Goal: Transaction & Acquisition: Book appointment/travel/reservation

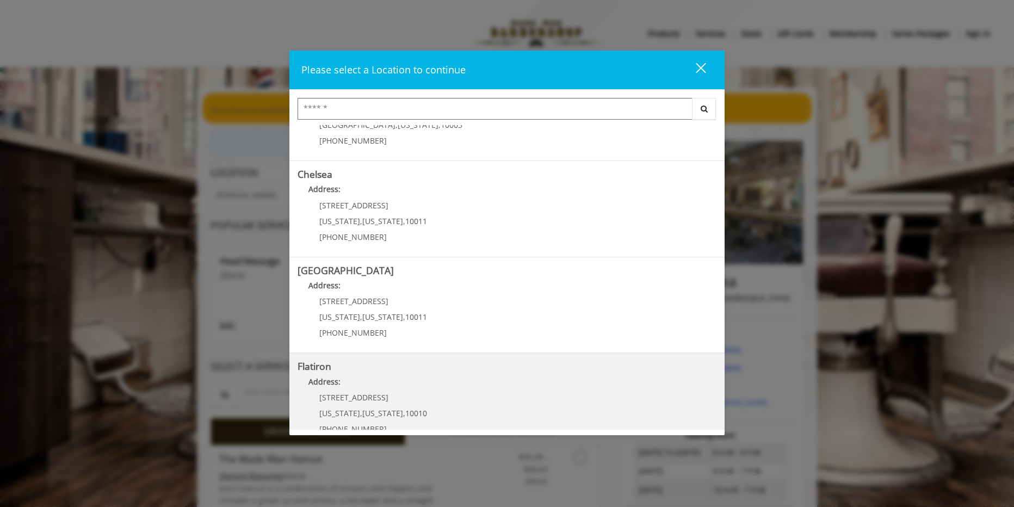
scroll to position [176, 0]
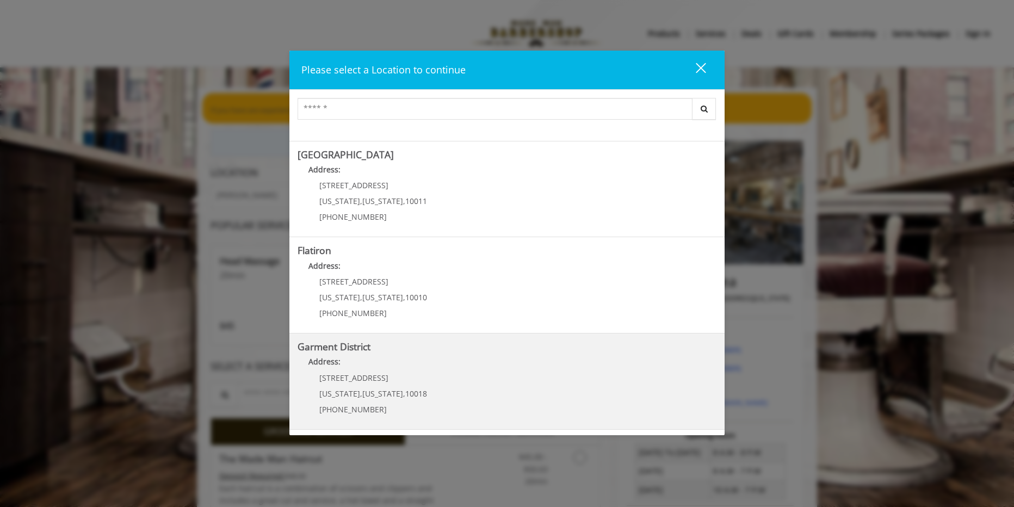
click at [509, 378] on District "Garment District Address: 1400 Broadway New York , New York , 10018 (212) 997-4…" at bounding box center [507, 381] width 419 height 79
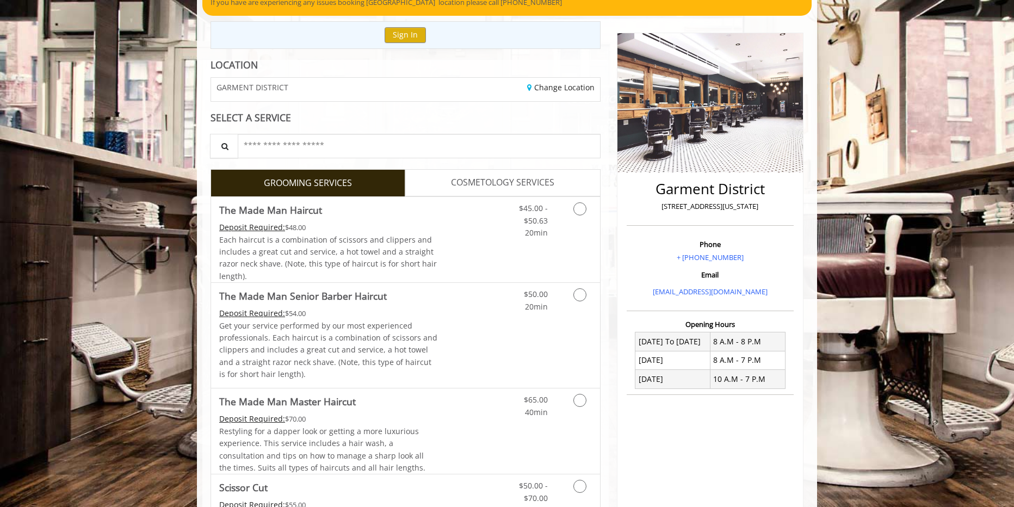
scroll to position [109, 0]
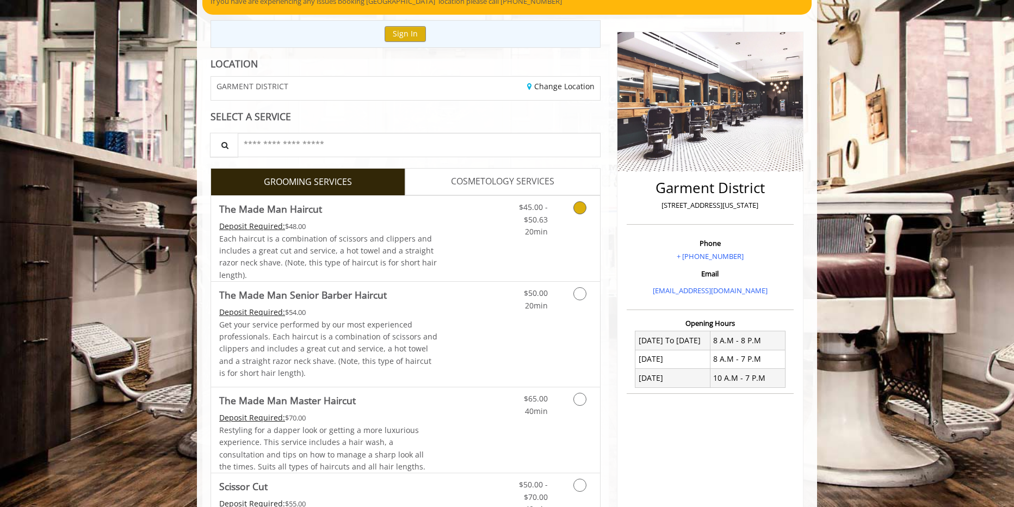
click at [576, 206] on icon "Grooming services" at bounding box center [580, 207] width 13 height 13
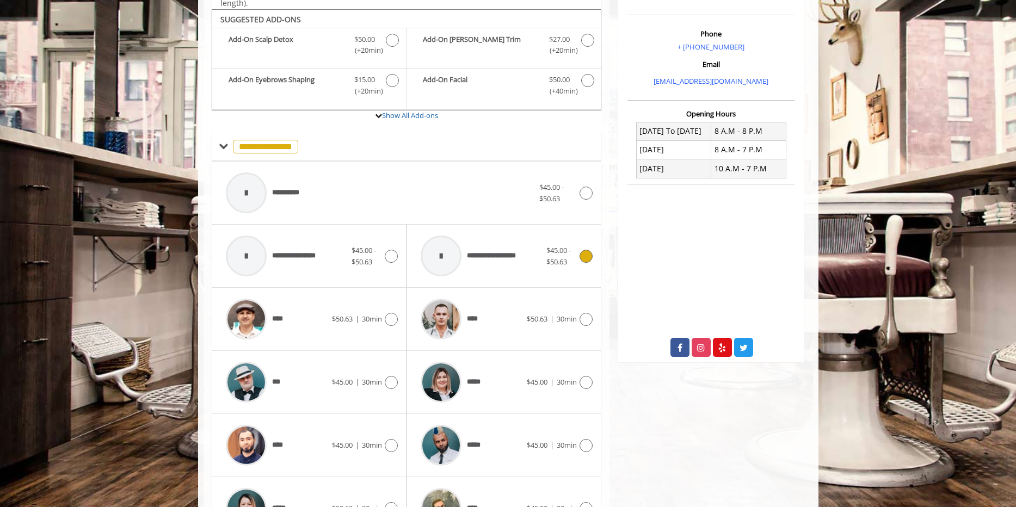
scroll to position [328, 0]
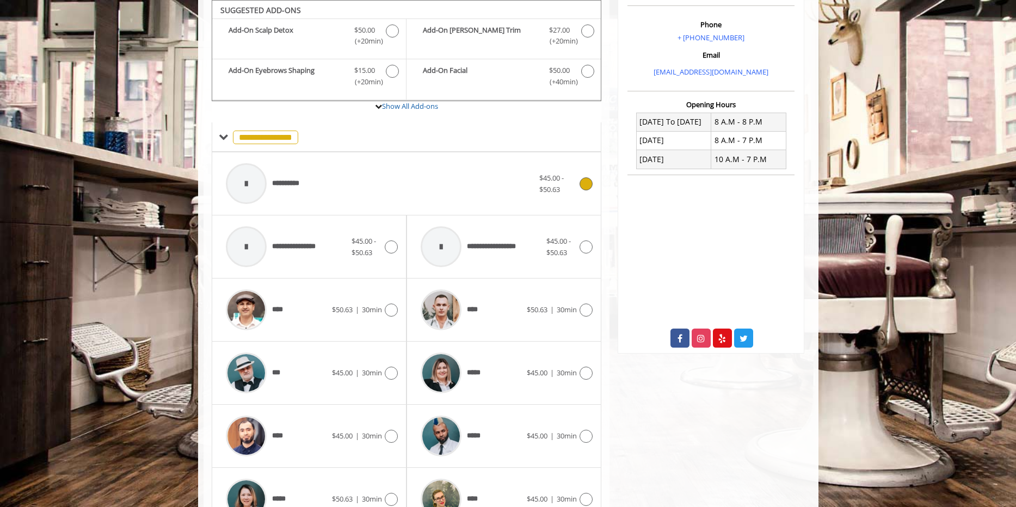
click at [577, 181] on div at bounding box center [585, 183] width 16 height 13
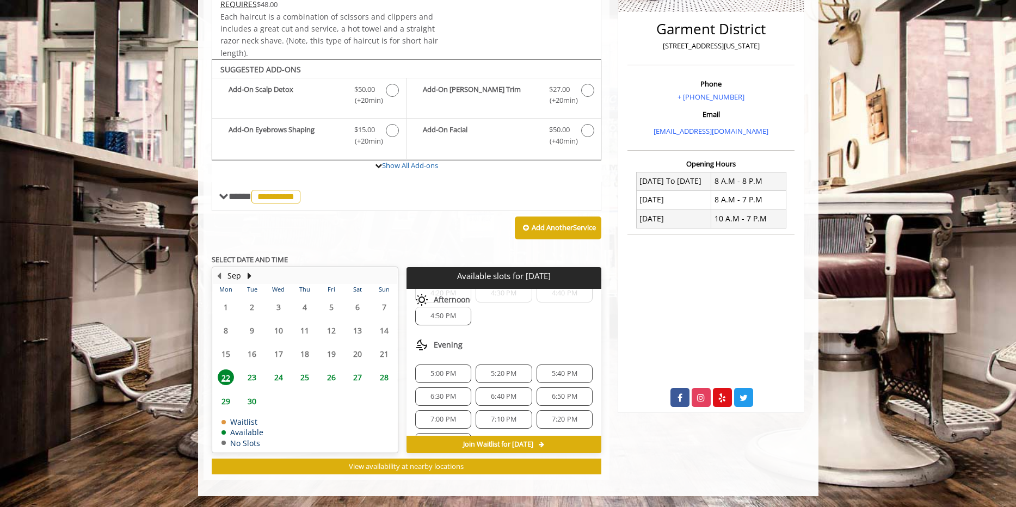
scroll to position [54, 0]
click at [513, 355] on span "5:20 PM" at bounding box center [504, 354] width 26 height 9
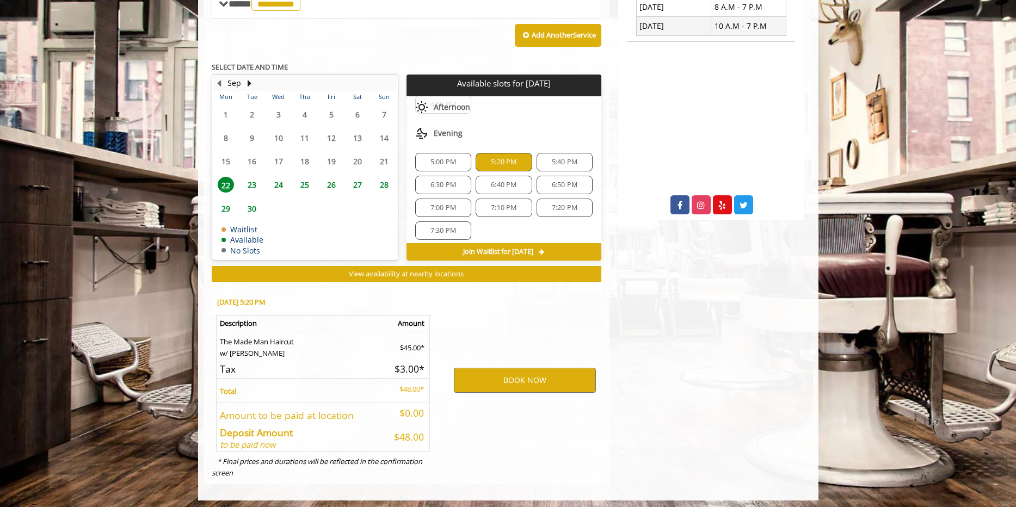
scroll to position [465, 0]
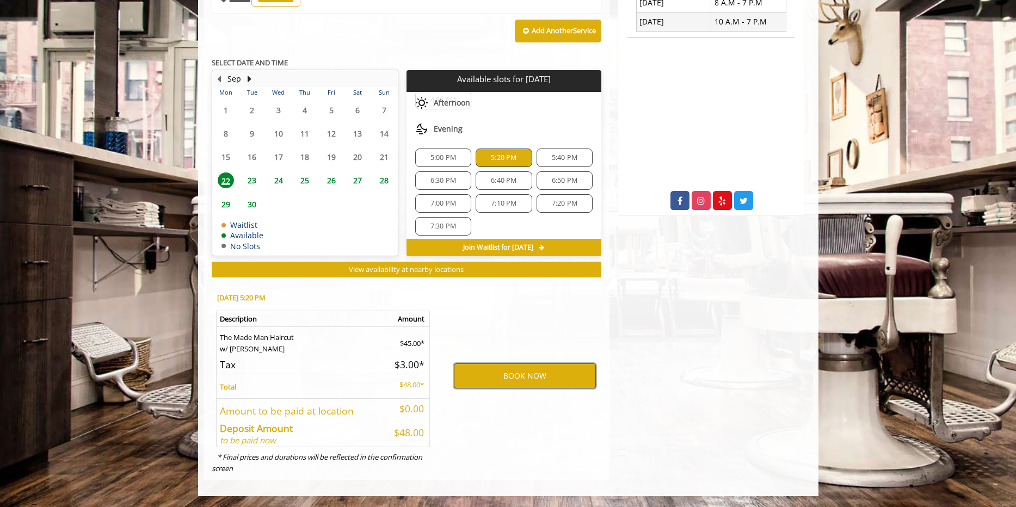
click at [561, 380] on button "BOOK NOW" at bounding box center [525, 376] width 142 height 25
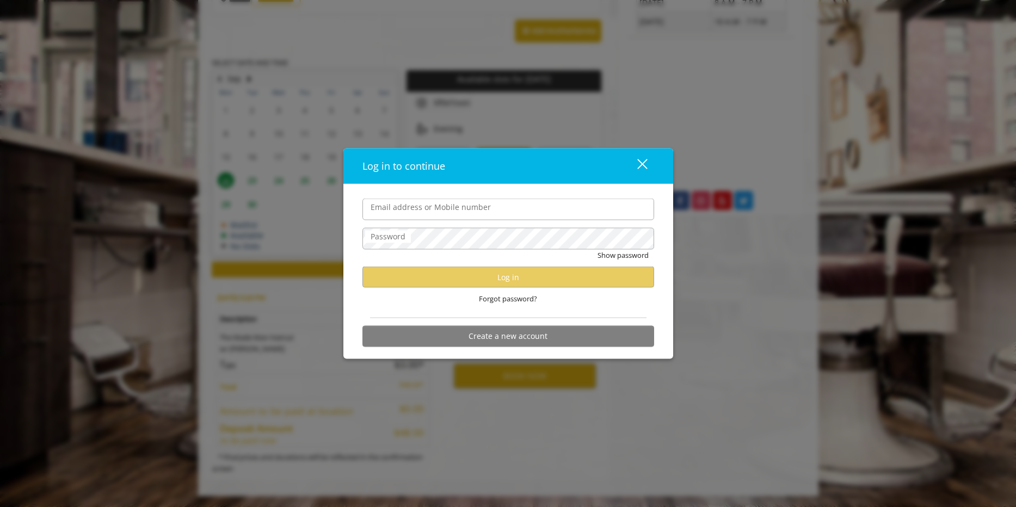
click at [508, 218] on input "Email address or Mobile number" at bounding box center [508, 210] width 292 height 22
click at [451, 211] on input "**********" at bounding box center [508, 210] width 292 height 22
type input "**********"
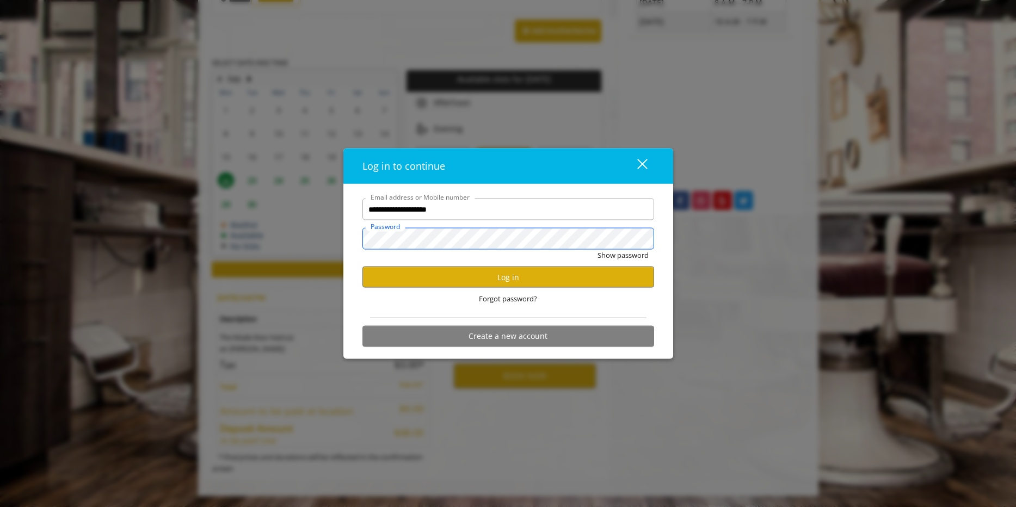
click at [598, 250] on button "Show password" at bounding box center [623, 255] width 51 height 11
click at [504, 280] on button "Log in" at bounding box center [508, 277] width 292 height 21
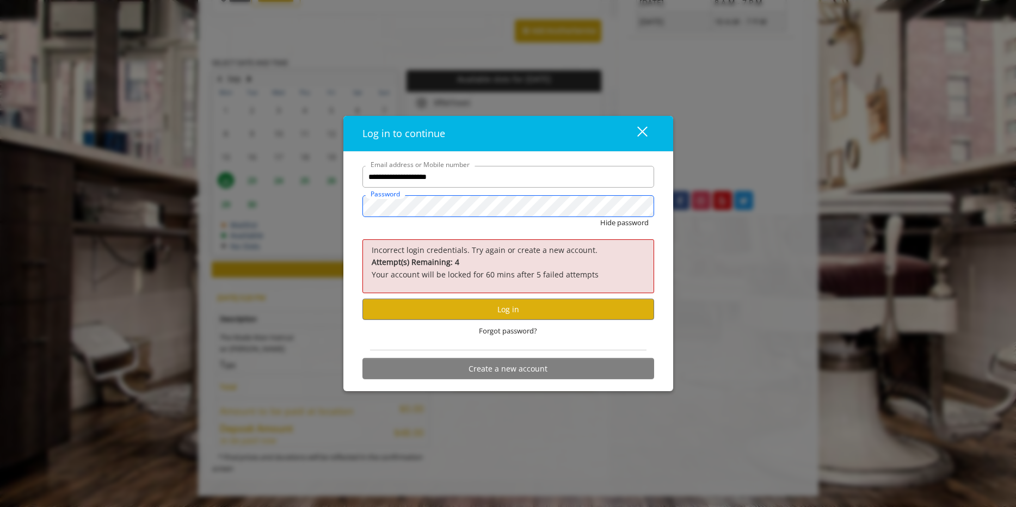
click at [600, 217] on button "Hide password" at bounding box center [624, 222] width 48 height 11
click at [477, 310] on button "Log in" at bounding box center [508, 309] width 292 height 21
click at [0, 176] on html "**********" at bounding box center [508, 21] width 1016 height 972
click at [598, 217] on button "Show password" at bounding box center [623, 222] width 51 height 11
click at [587, 311] on button "Log in" at bounding box center [508, 309] width 292 height 21
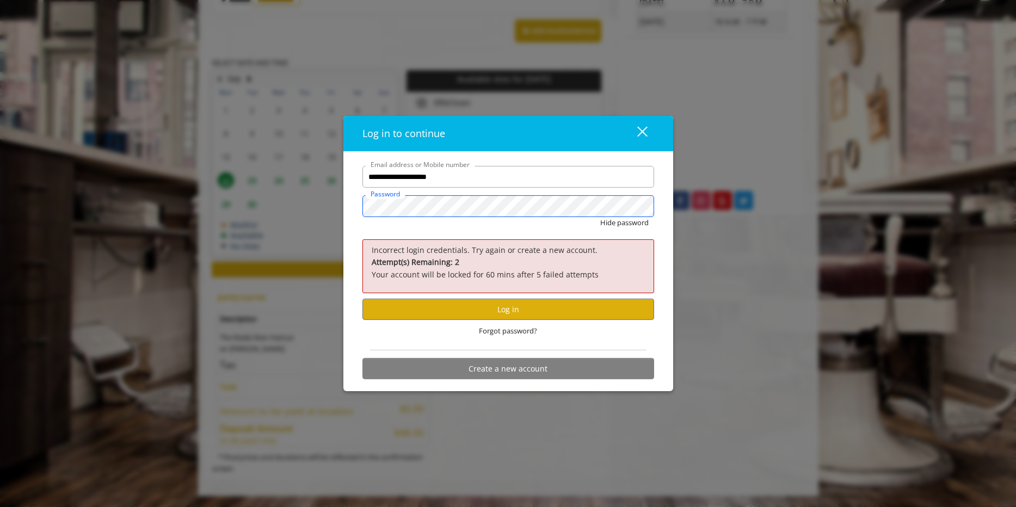
click at [600, 217] on button "Hide password" at bounding box center [624, 222] width 48 height 11
click at [534, 318] on button "Log in" at bounding box center [508, 309] width 292 height 21
click at [512, 327] on span "Forgot password?" at bounding box center [508, 330] width 58 height 11
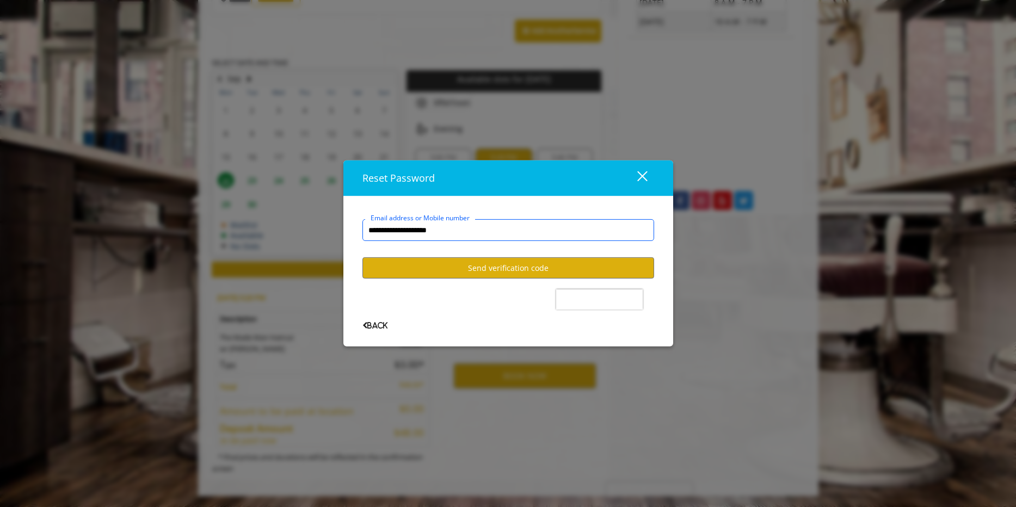
type input "**********"
click at [483, 275] on button "Send verification code" at bounding box center [508, 267] width 292 height 21
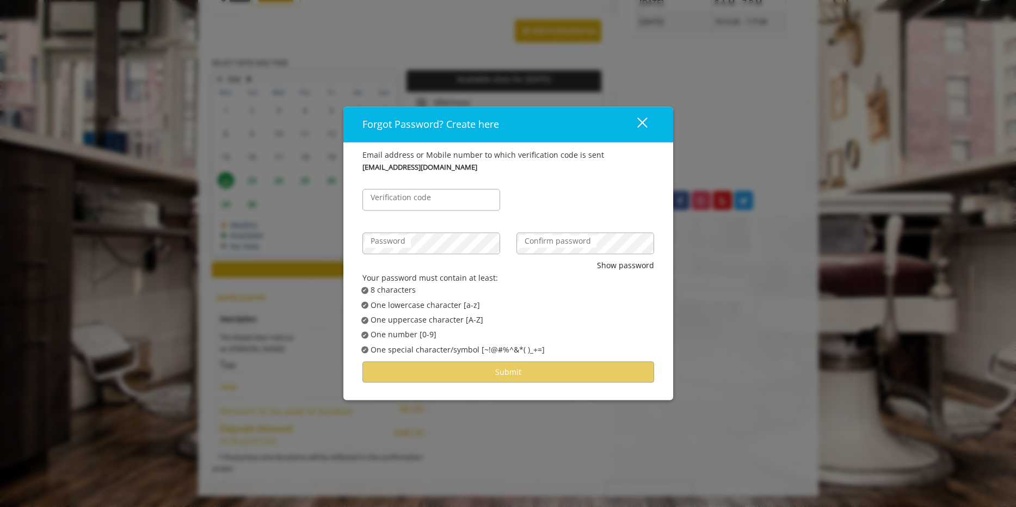
click at [457, 211] on div "Verification code" at bounding box center [431, 195] width 154 height 44
click at [456, 208] on input "Verification code" at bounding box center [431, 200] width 138 height 22
type input "******"
click at [409, 240] on label "Password" at bounding box center [388, 242] width 46 height 12
click at [571, 250] on div "Confirm password" at bounding box center [585, 239] width 154 height 44
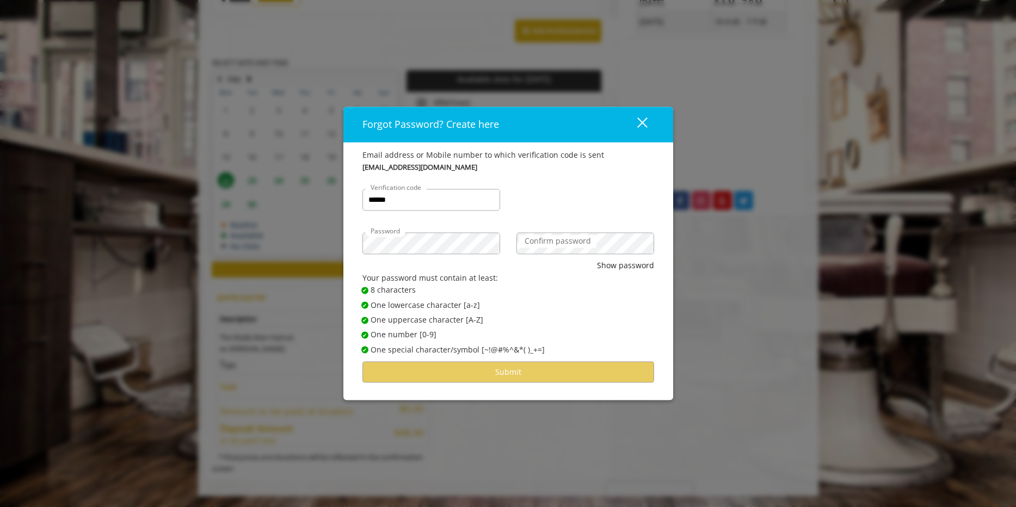
click at [567, 242] on label "Confirm password" at bounding box center [557, 242] width 77 height 12
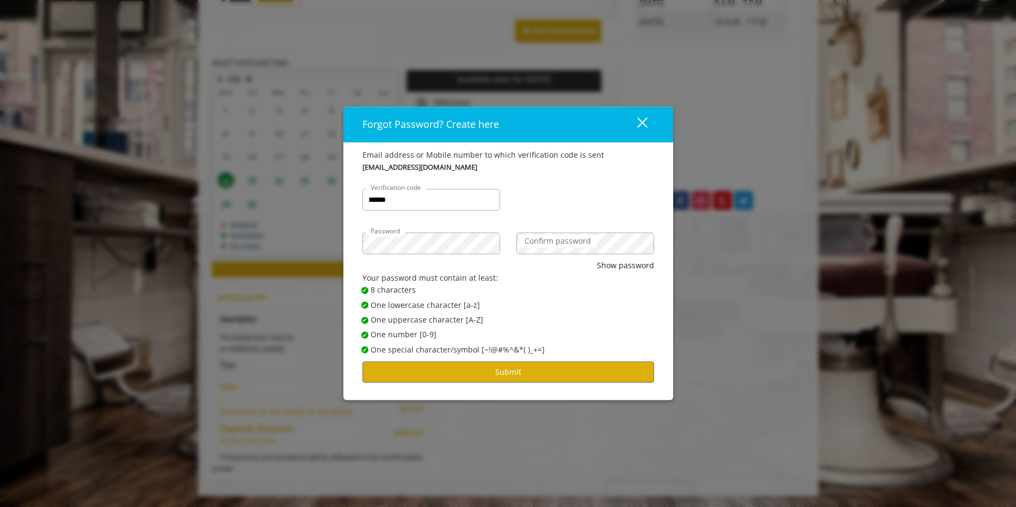
click at [503, 359] on form "Email address or Mobile number to which verification code is sent [EMAIL_ADDRES…" at bounding box center [508, 266] width 292 height 233
click at [507, 373] on button "Submit" at bounding box center [508, 372] width 292 height 21
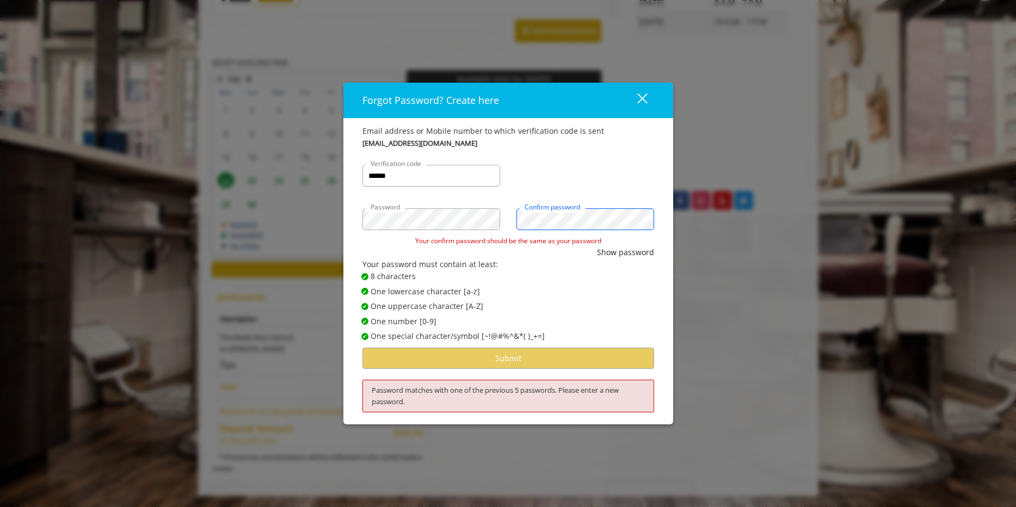
click at [0, 184] on html "Something went wrong! Try reload Forgot Password? Create here close Email addre…" at bounding box center [508, 21] width 1016 height 972
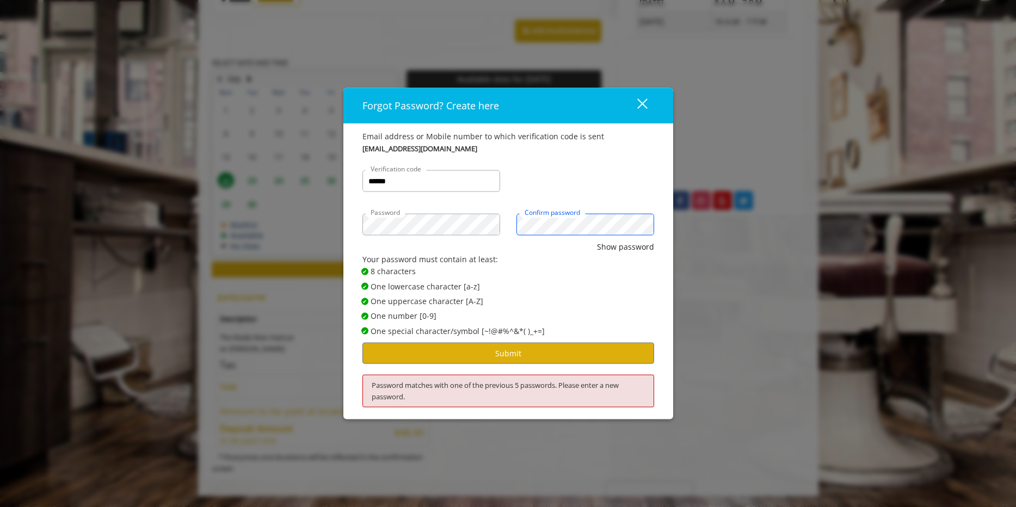
click at [597, 241] on button "Show password" at bounding box center [625, 247] width 57 height 12
click at [534, 344] on button "Submit" at bounding box center [508, 353] width 292 height 21
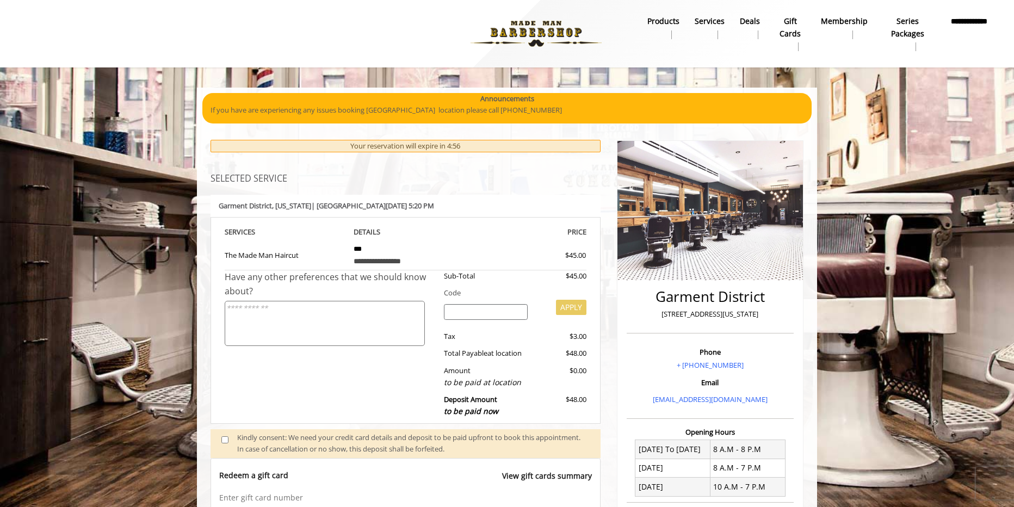
scroll to position [250, 0]
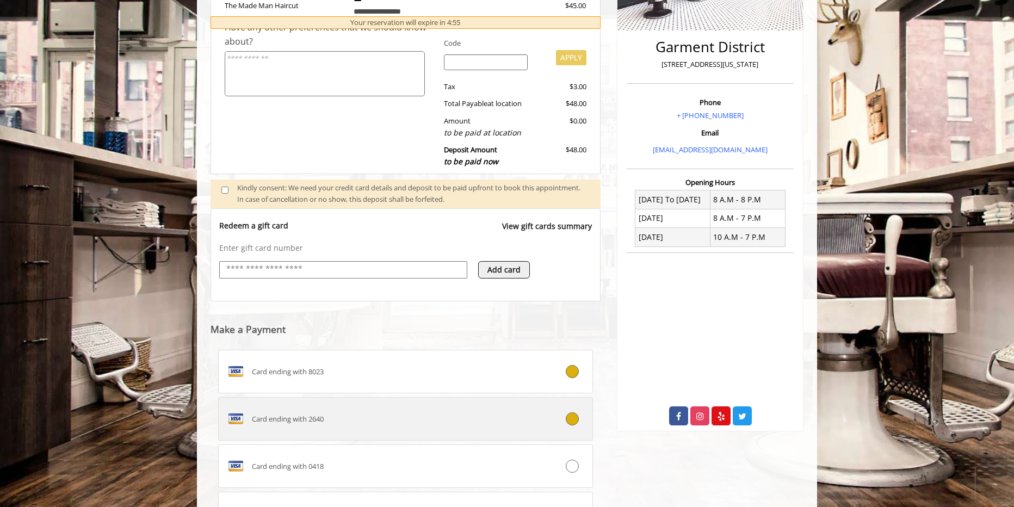
click at [527, 424] on div "Card ending with 2640" at bounding box center [374, 418] width 311 height 17
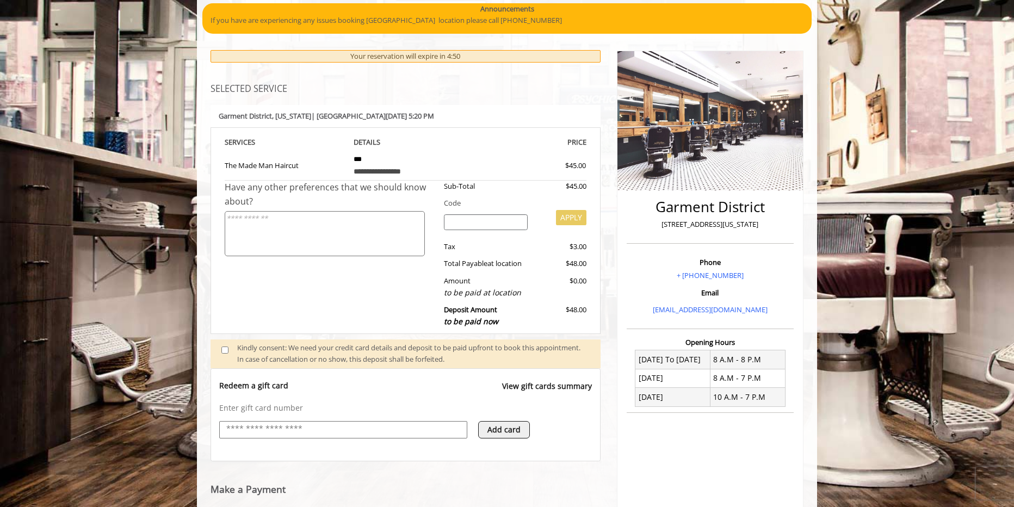
scroll to position [416, 0]
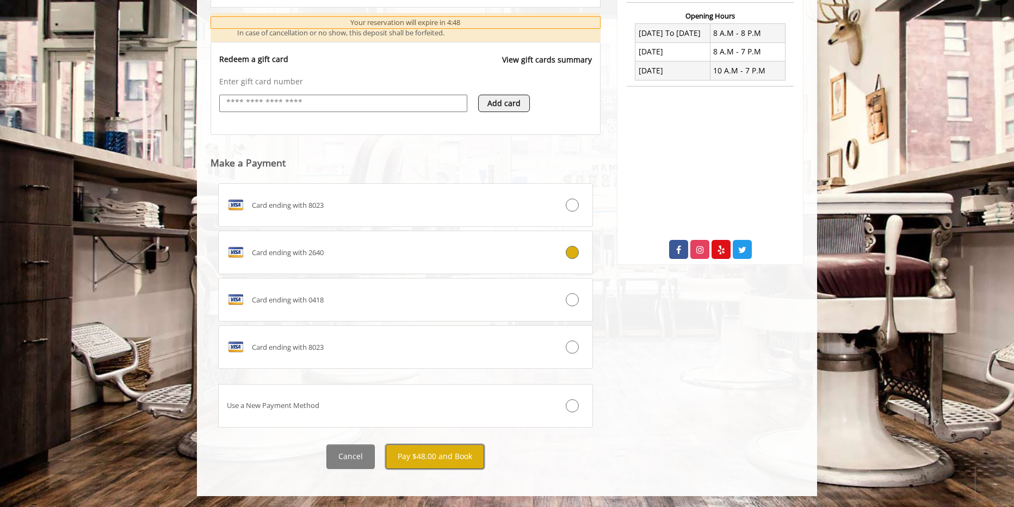
click at [463, 445] on button "Pay $48.00 and Book" at bounding box center [435, 457] width 98 height 24
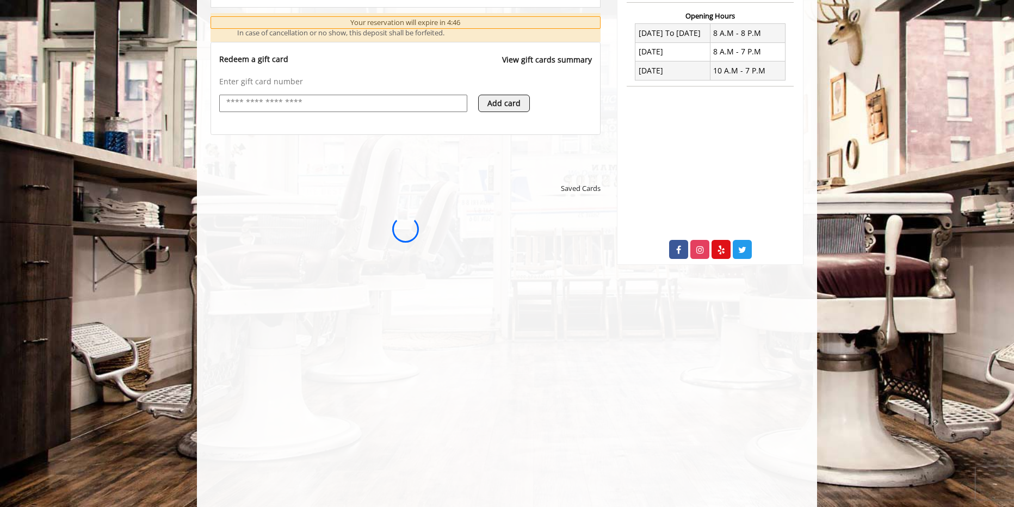
scroll to position [0, 0]
